Goal: Task Accomplishment & Management: Use online tool/utility

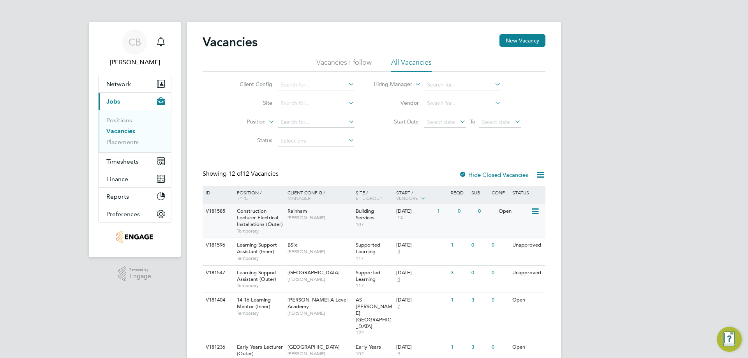
scroll to position [7, 5]
click at [458, 249] on div "0" at bounding box center [466, 245] width 20 height 14
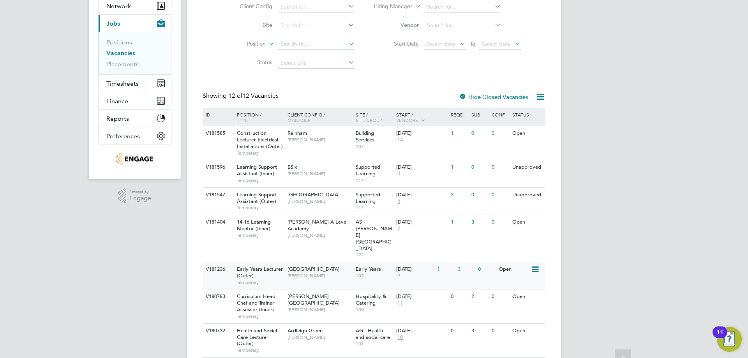
scroll to position [117, 0]
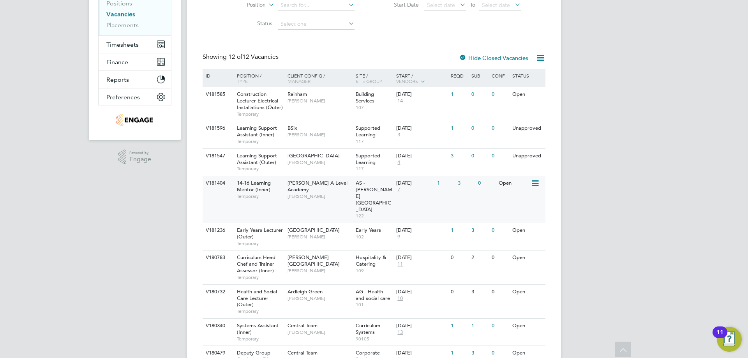
click at [295, 193] on span "[PERSON_NAME]" at bounding box center [320, 196] width 64 height 6
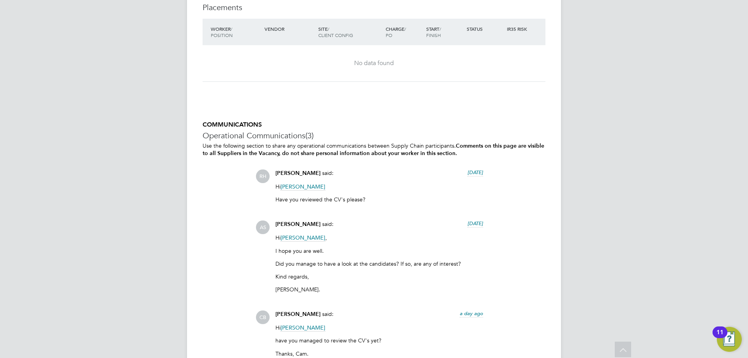
scroll to position [1574, 0]
